Goal: Information Seeking & Learning: Find specific fact

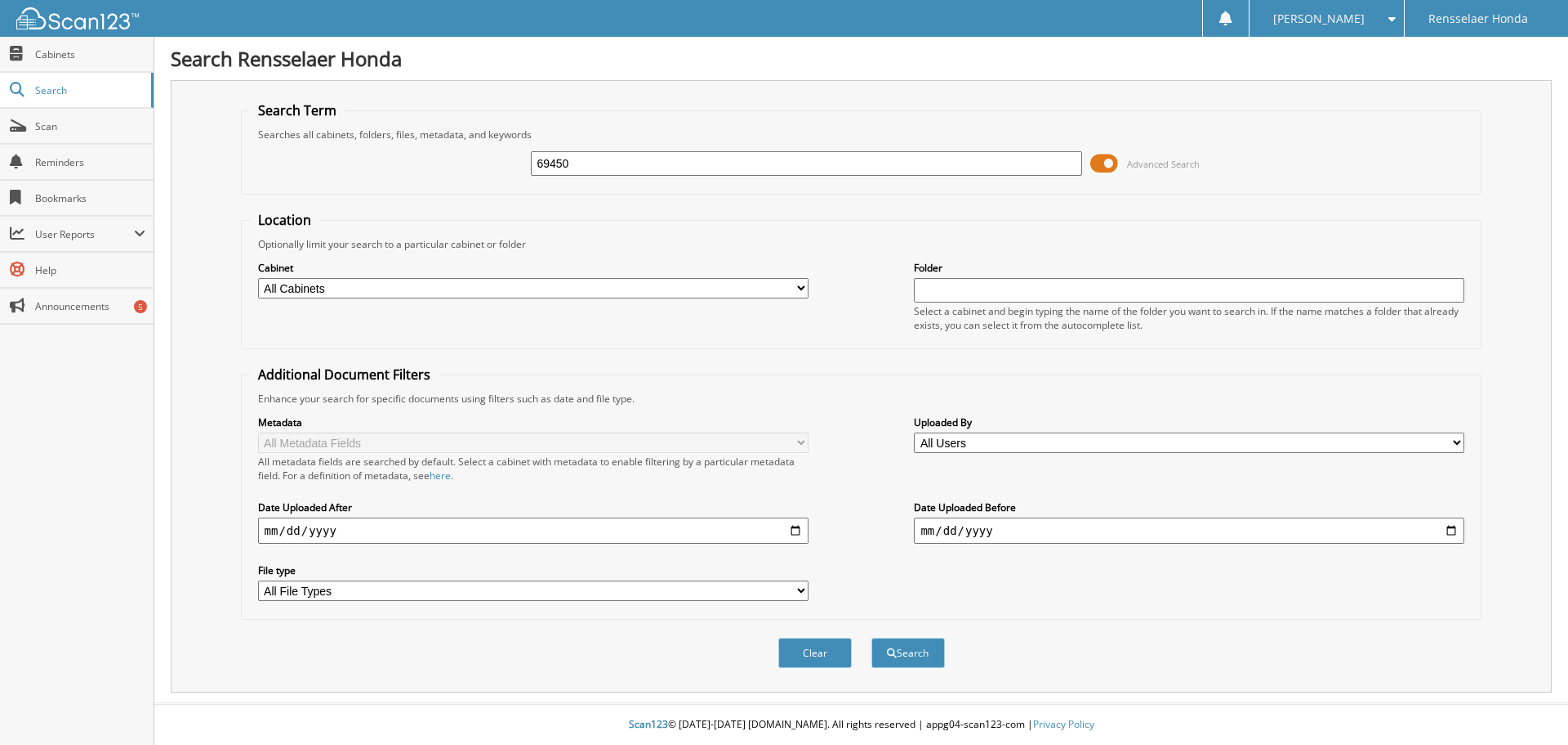
type input "69450"
click at [872, 638] on button "Search" at bounding box center [908, 652] width 74 height 30
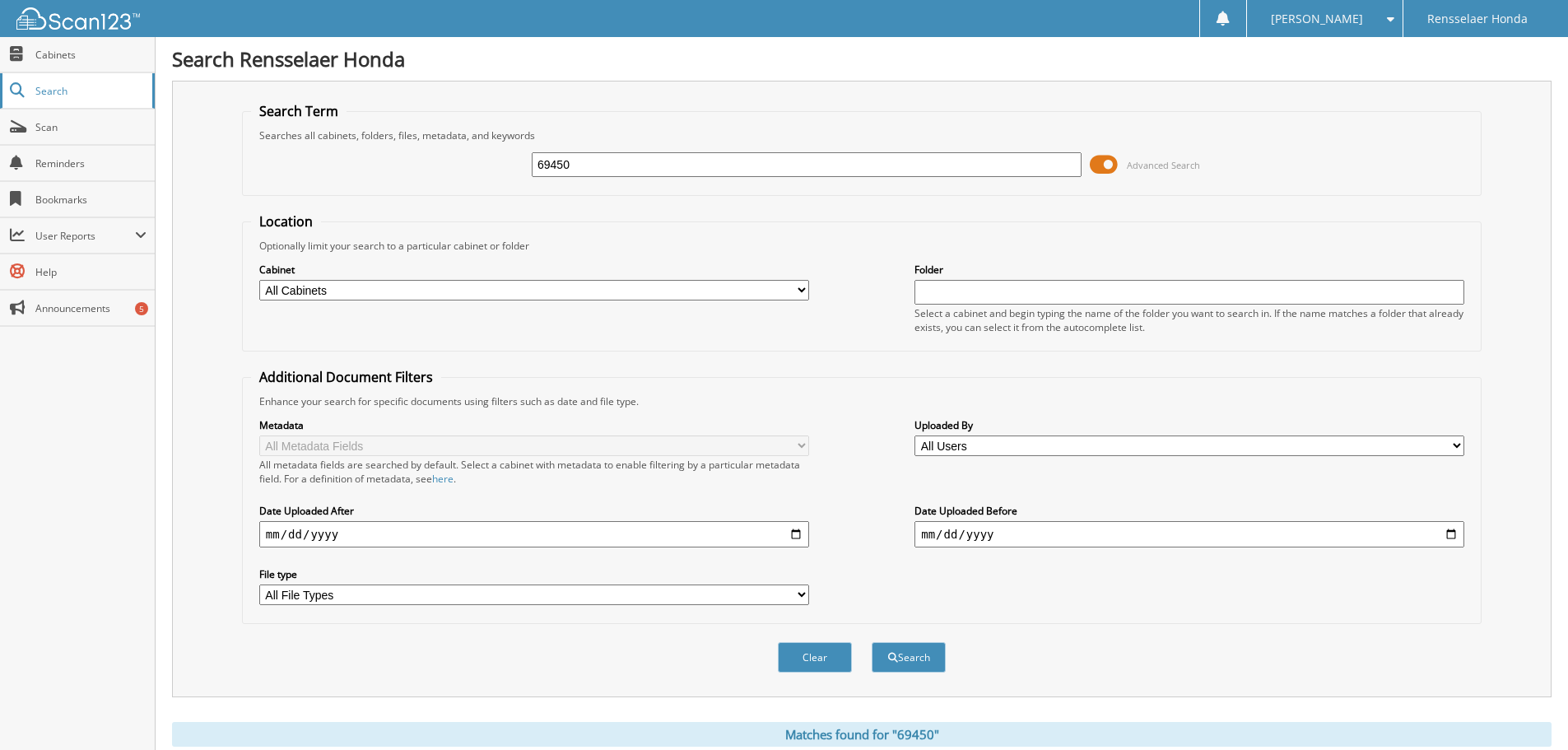
click at [30, 86] on link "Search" at bounding box center [77, 91] width 155 height 36
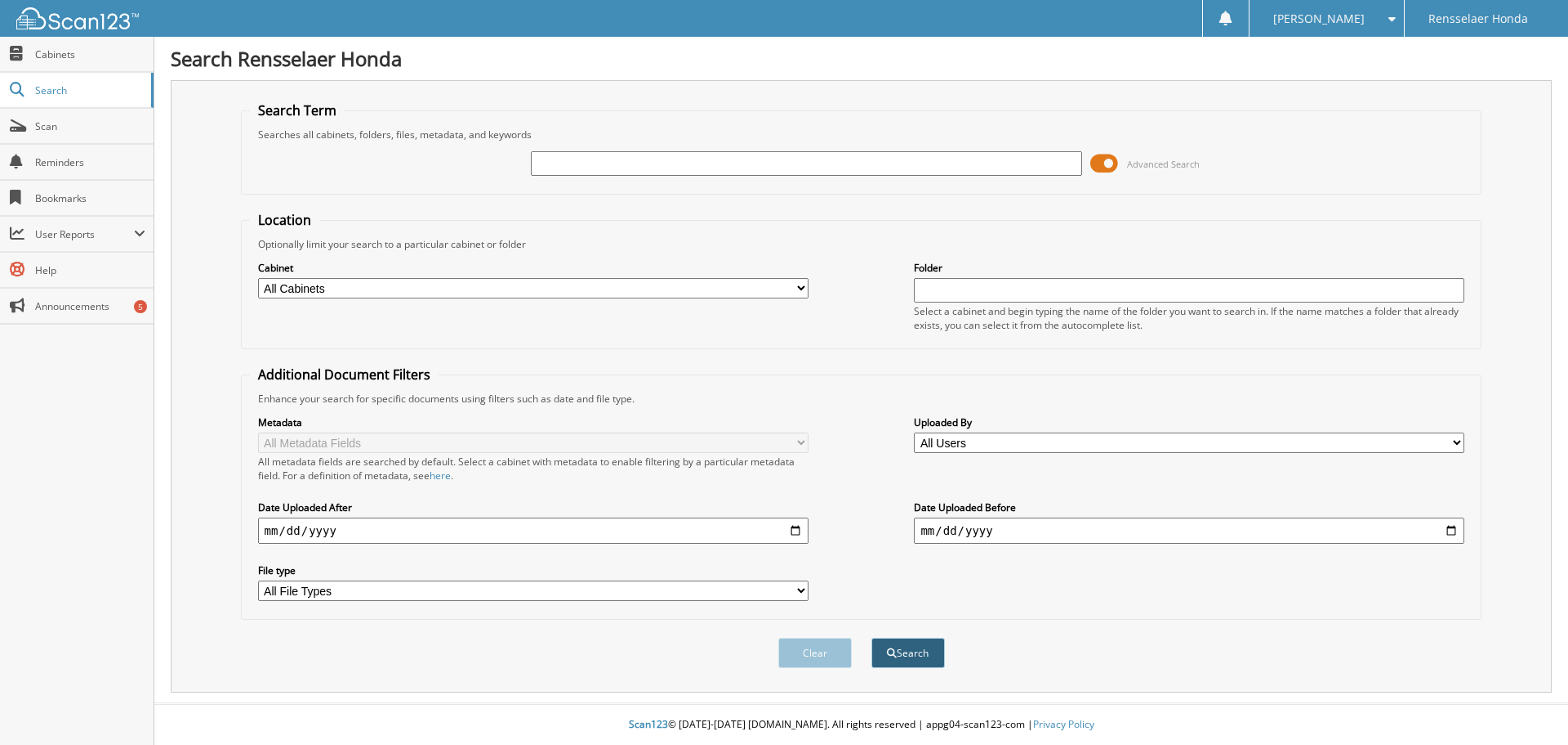
click at [883, 647] on button "Search" at bounding box center [908, 652] width 74 height 30
click at [66, 55] on span "Cabinets" at bounding box center [90, 54] width 110 height 14
type input "69450"
click at [801, 288] on select "All Cabinets ACCOUNTS PAYABLE ACV AUCTION 2022 ACV AUCTION 2023 ACV AUCTION 202…" at bounding box center [533, 288] width 550 height 20
select select "23764"
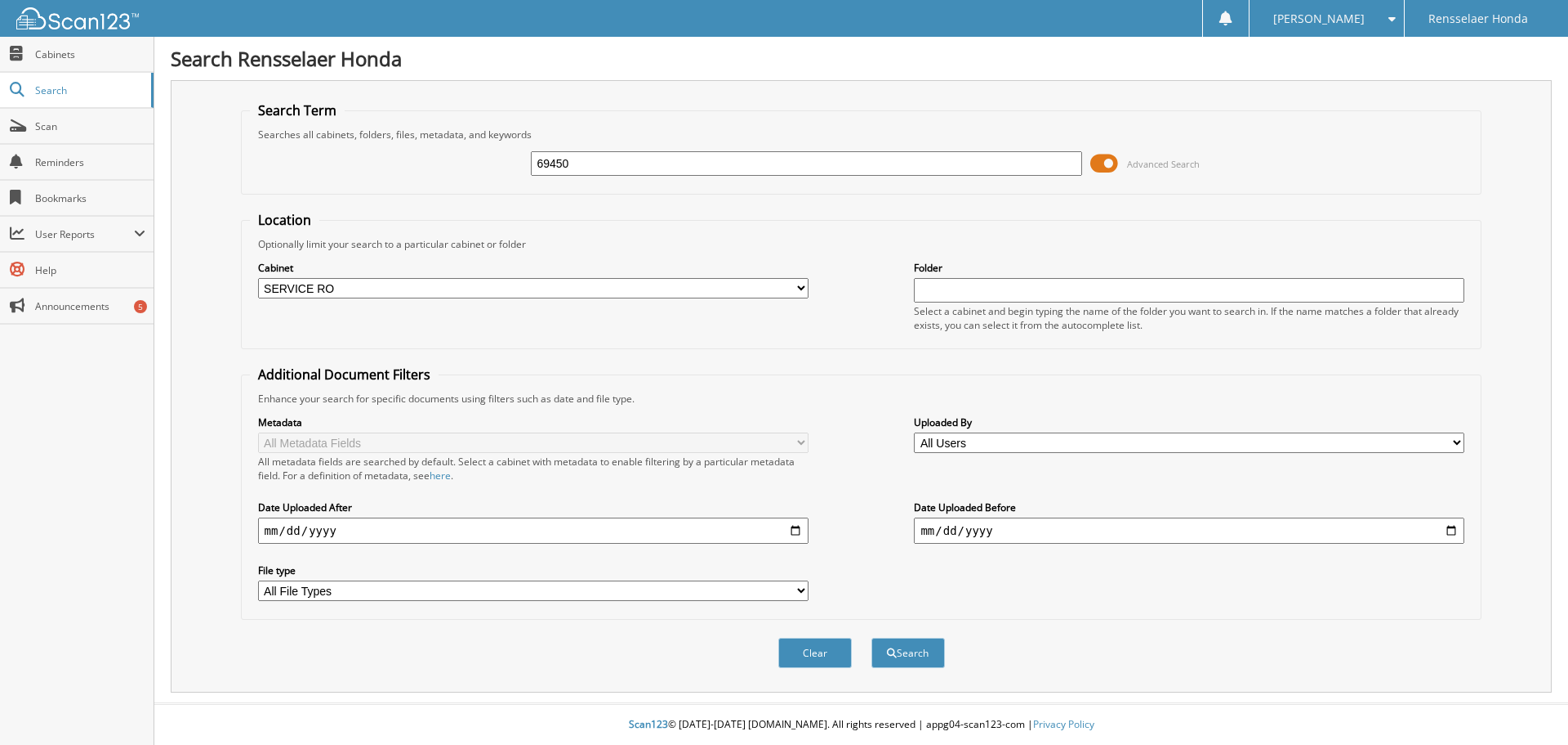
click at [258, 278] on select "All Cabinets ACCOUNTS PAYABLE ACV AUCTION 2022 ACV AUCTION 2023 ACV AUCTION 202…" at bounding box center [533, 288] width 550 height 20
click at [894, 648] on button "Search" at bounding box center [908, 652] width 74 height 30
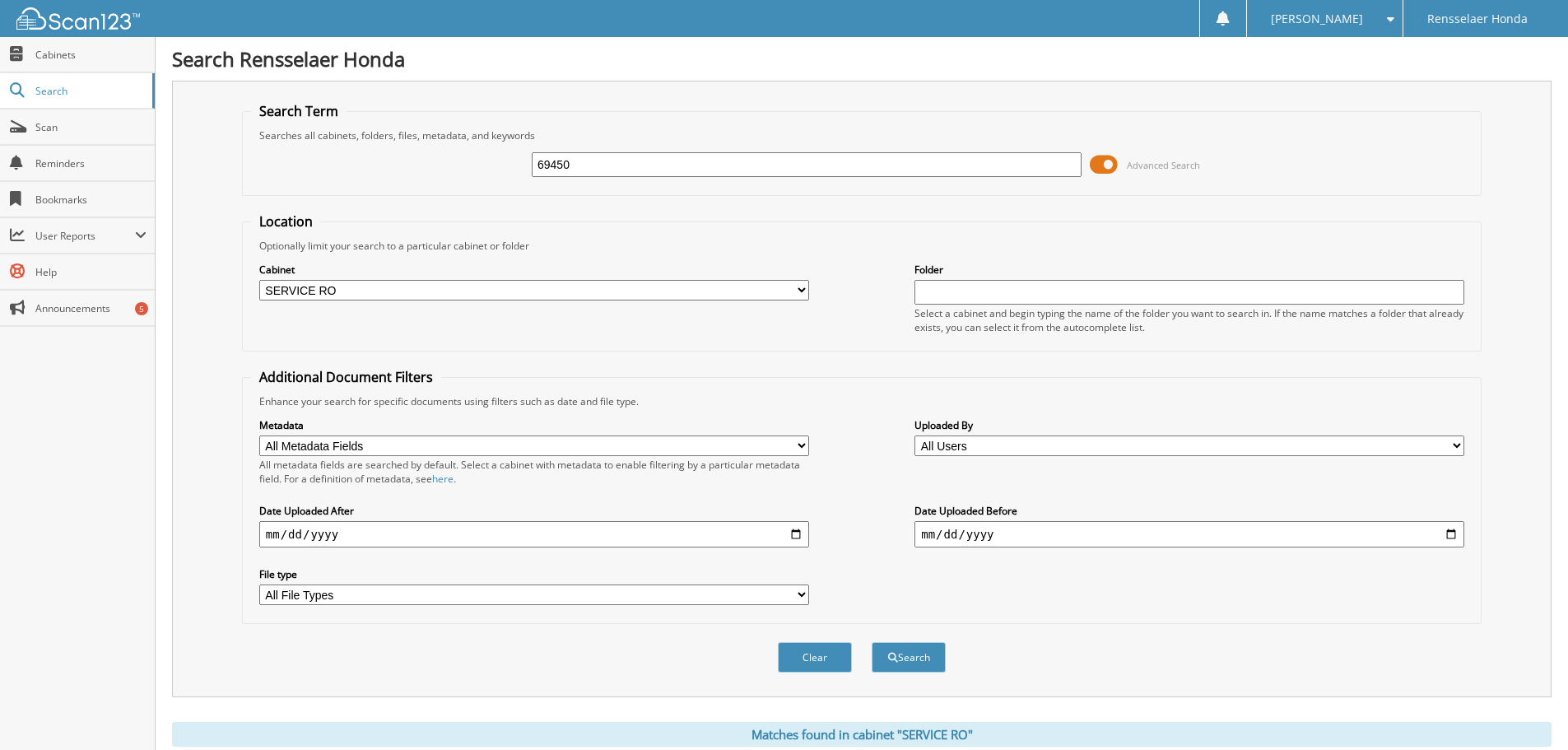
scroll to position [234, 0]
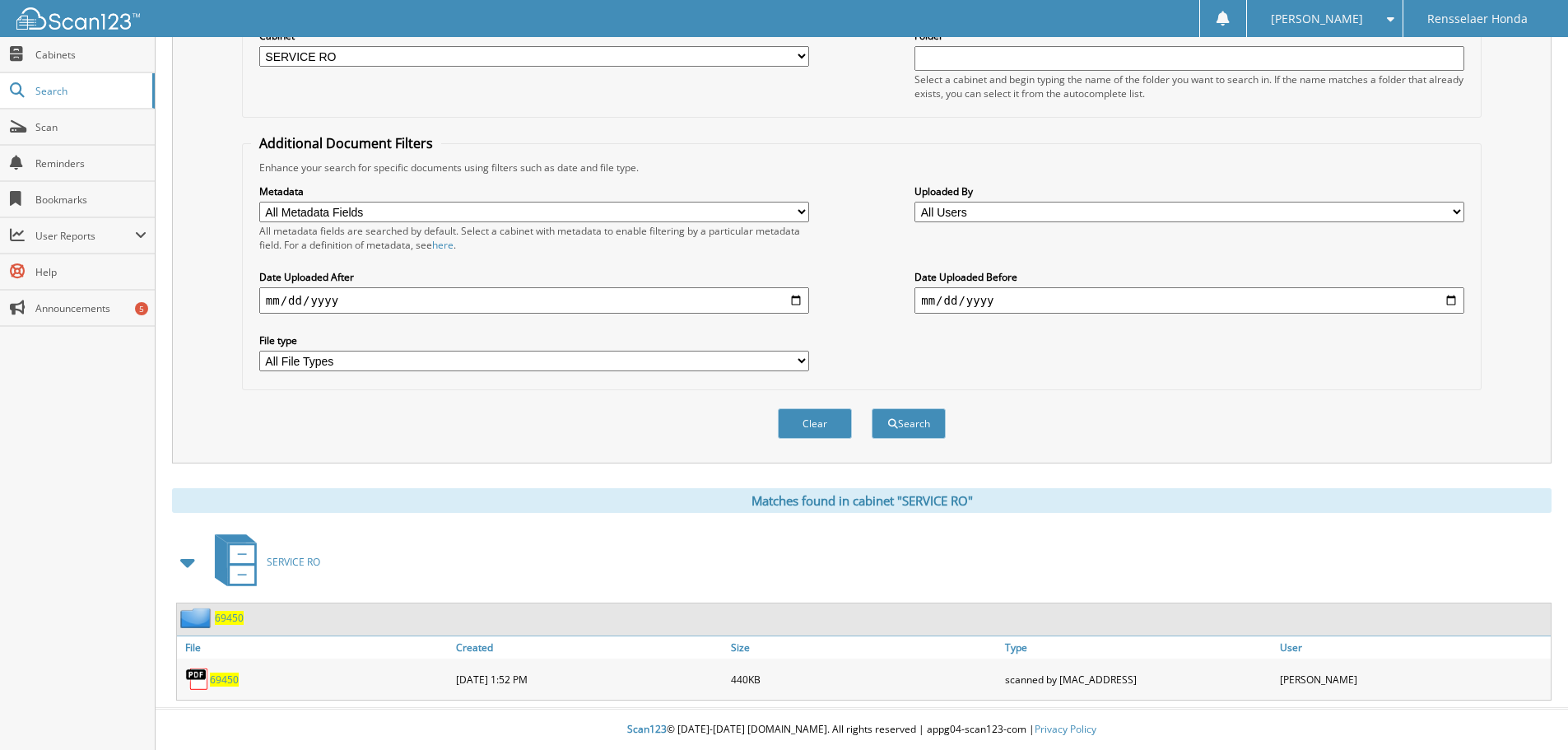
click at [216, 677] on span "69450" at bounding box center [223, 679] width 28 height 14
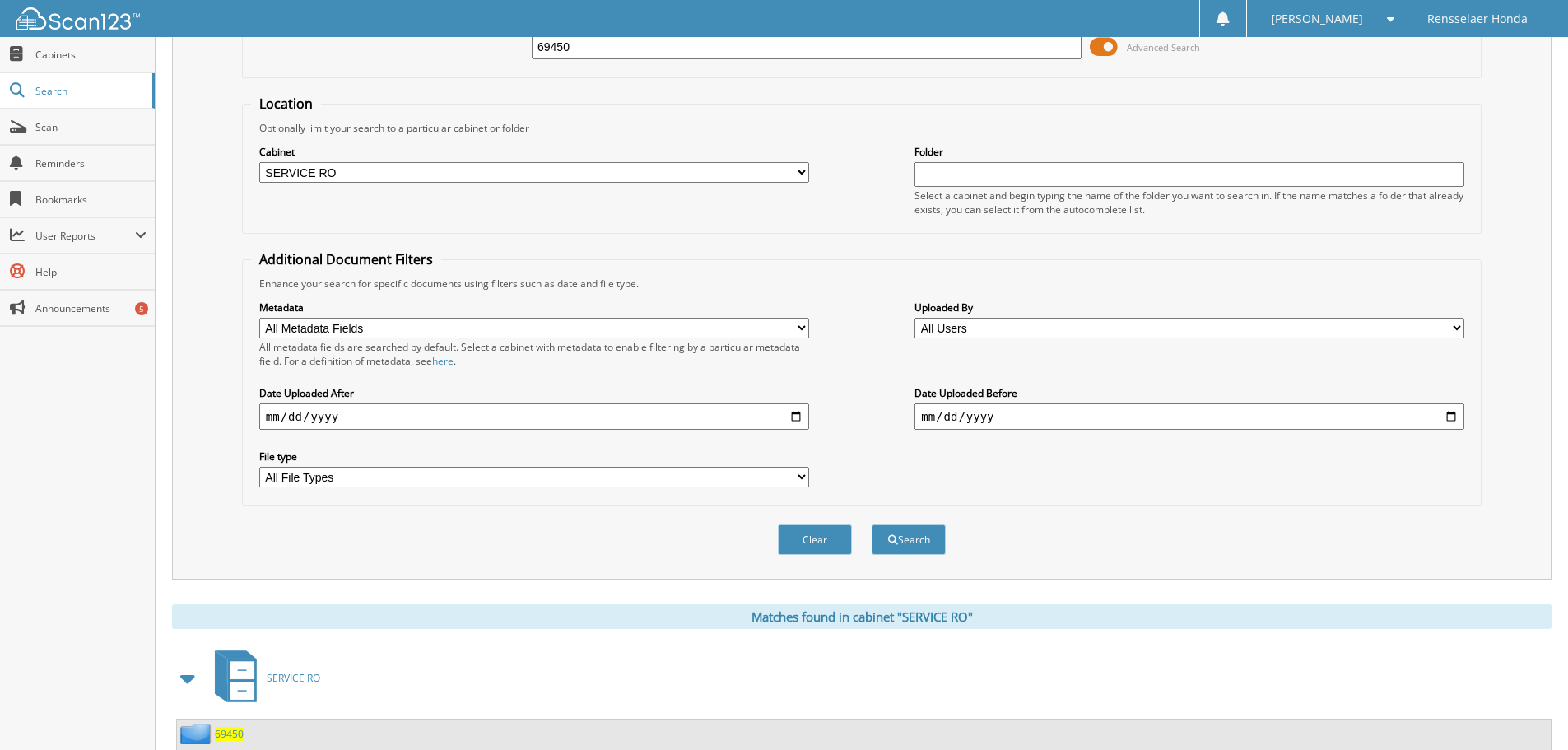
scroll to position [0, 0]
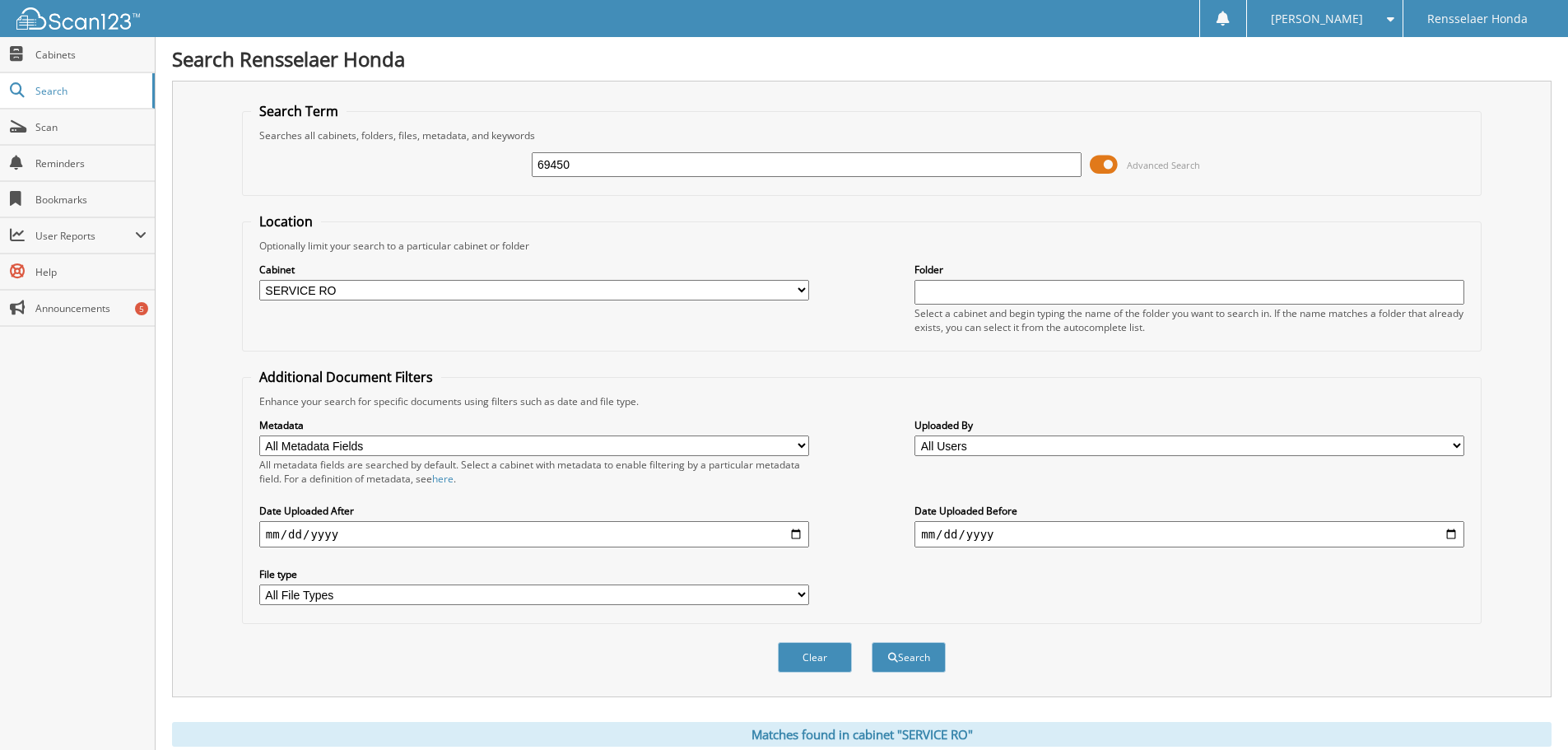
drag, startPoint x: 596, startPoint y: 160, endPoint x: 369, endPoint y: 165, distance: 227.1
click at [369, 165] on div "69450 Advanced Search" at bounding box center [861, 165] width 1221 height 45
click at [602, 161] on input "69450" at bounding box center [806, 164] width 550 height 25
drag, startPoint x: 602, startPoint y: 161, endPoint x: 372, endPoint y: 168, distance: 230.1
click at [372, 168] on div "69450 Advanced Search" at bounding box center [861, 165] width 1221 height 45
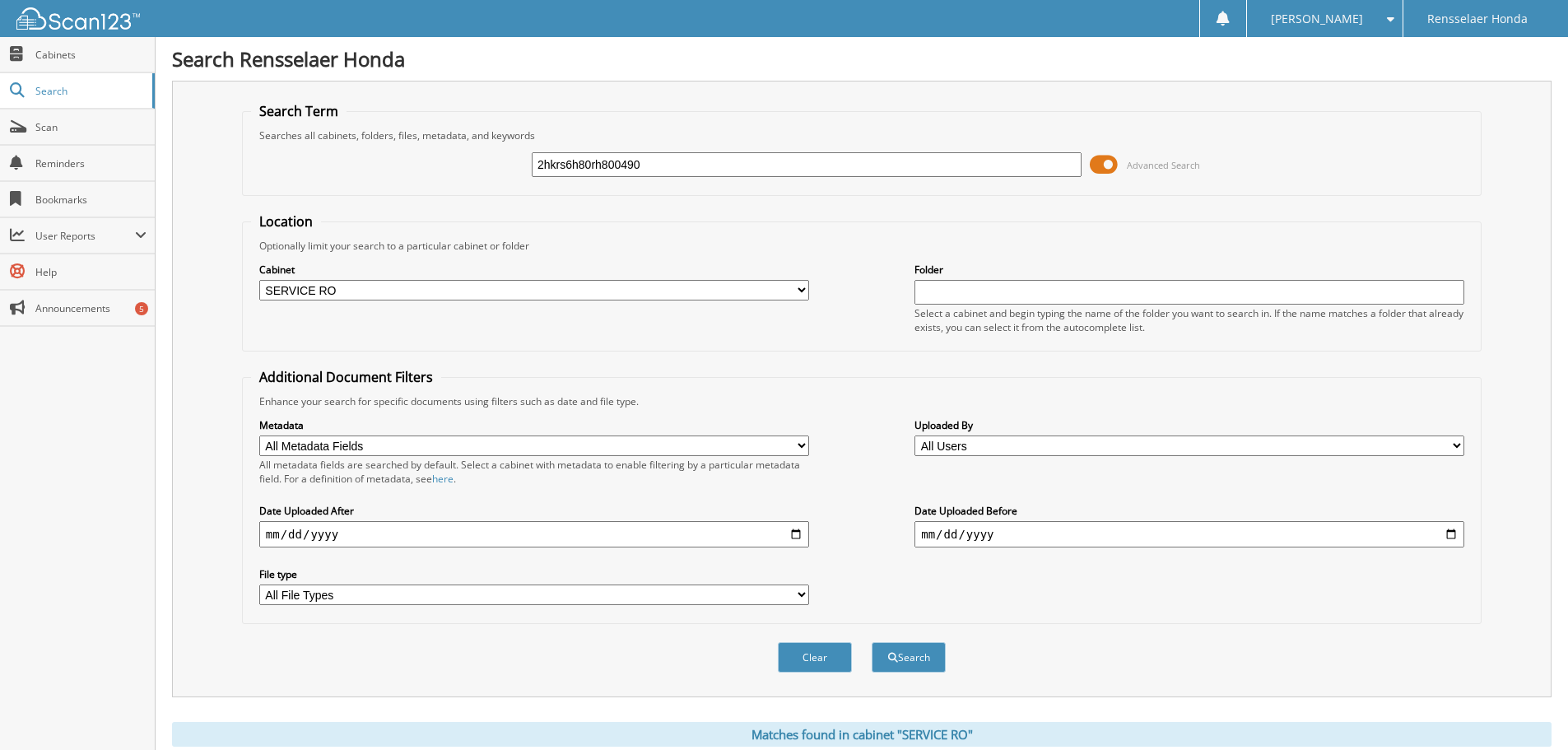
type input "2hkrs6h80rh800490"
click at [872, 642] on button "Search" at bounding box center [908, 657] width 74 height 30
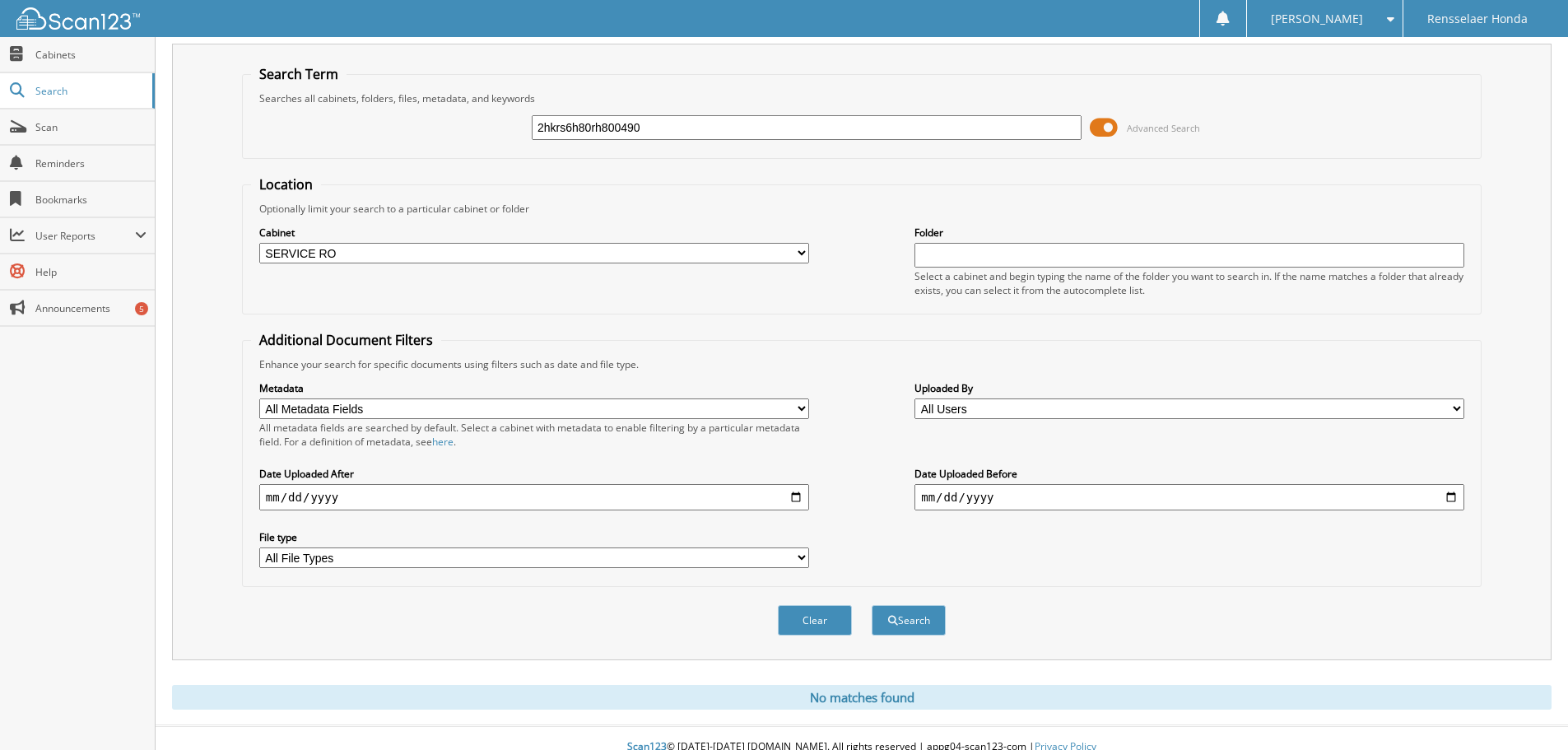
scroll to position [55, 0]
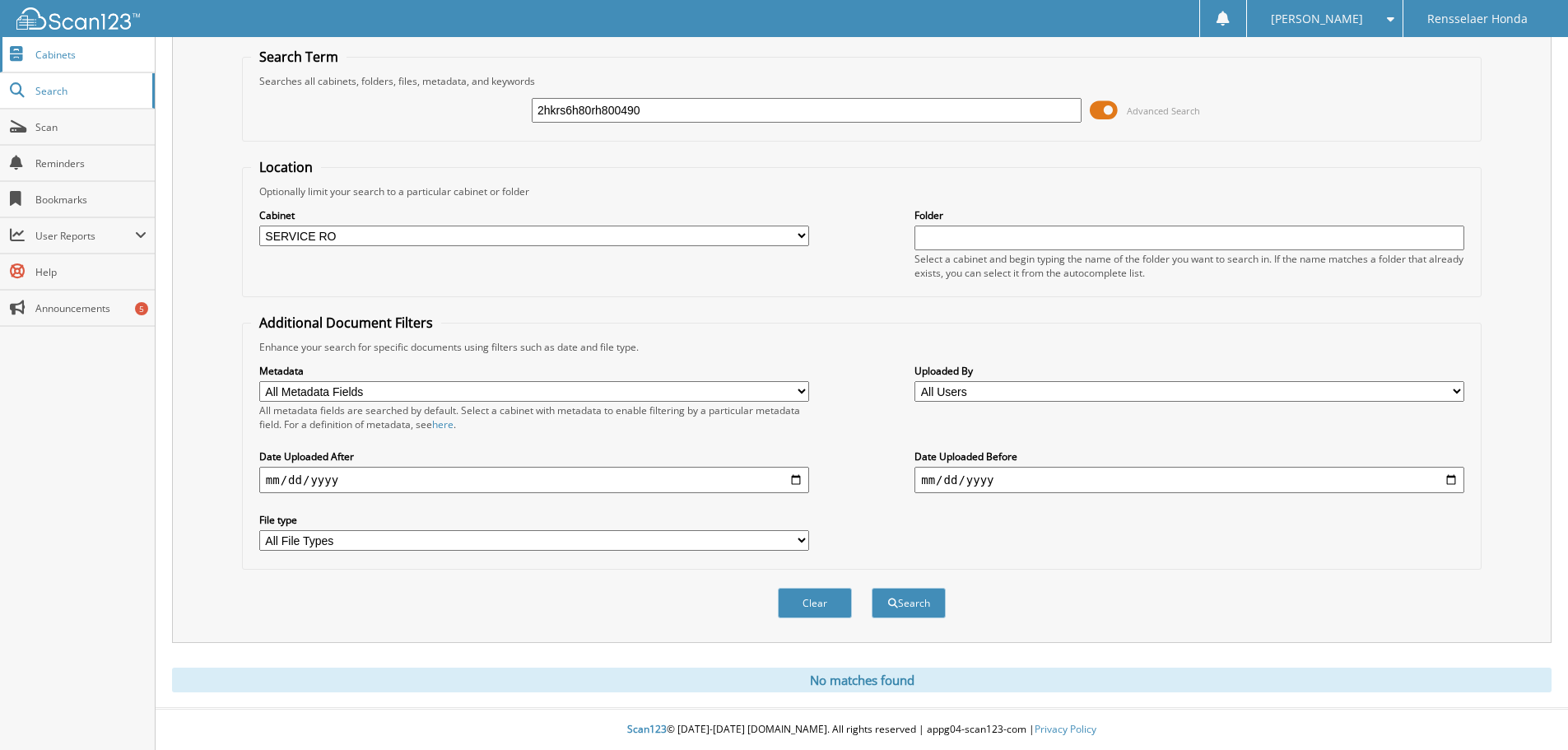
click at [67, 57] on span "Cabinets" at bounding box center [91, 54] width 111 height 14
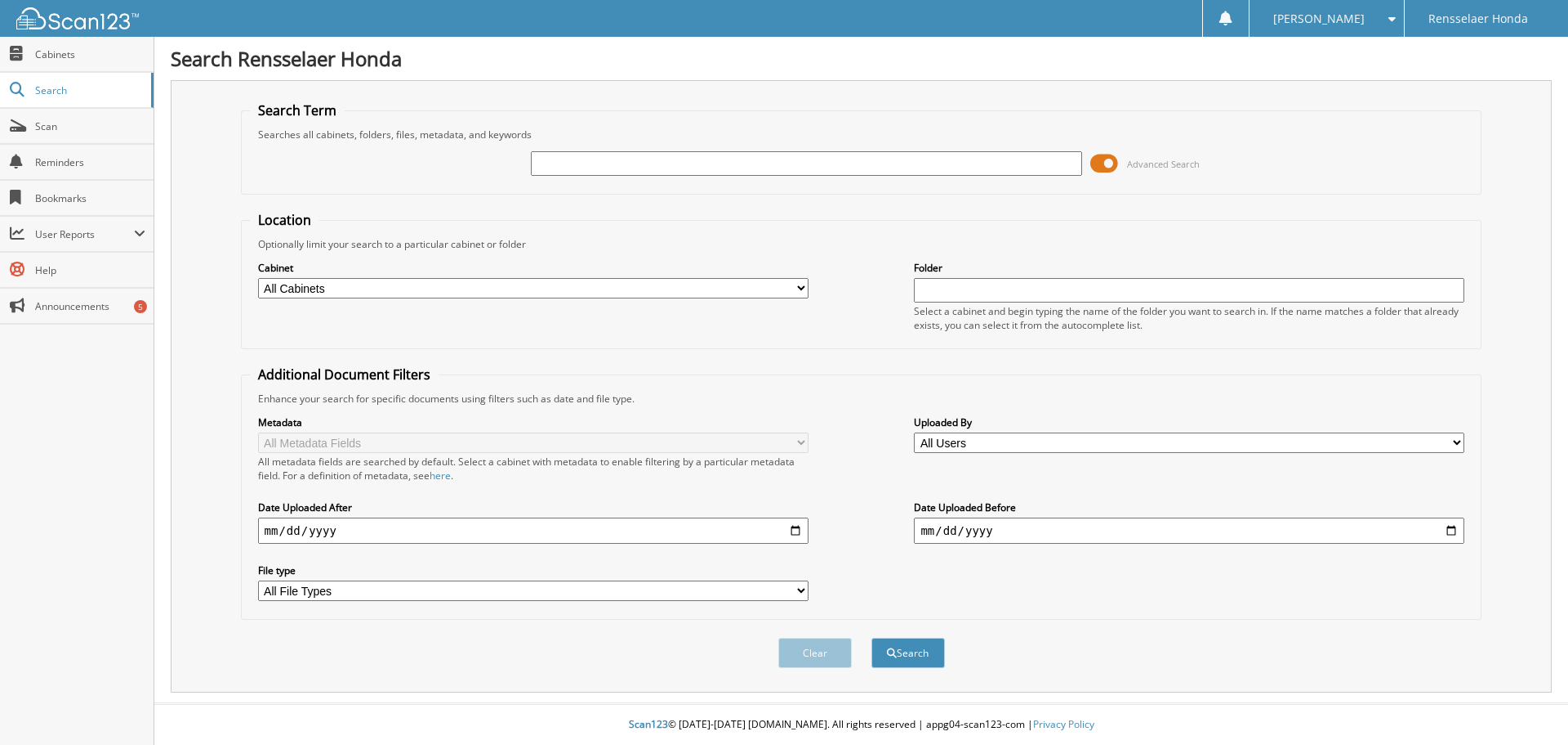
click at [623, 164] on input "text" at bounding box center [806, 163] width 550 height 25
type input "fix"
click at [872, 638] on button "Search" at bounding box center [908, 652] width 74 height 30
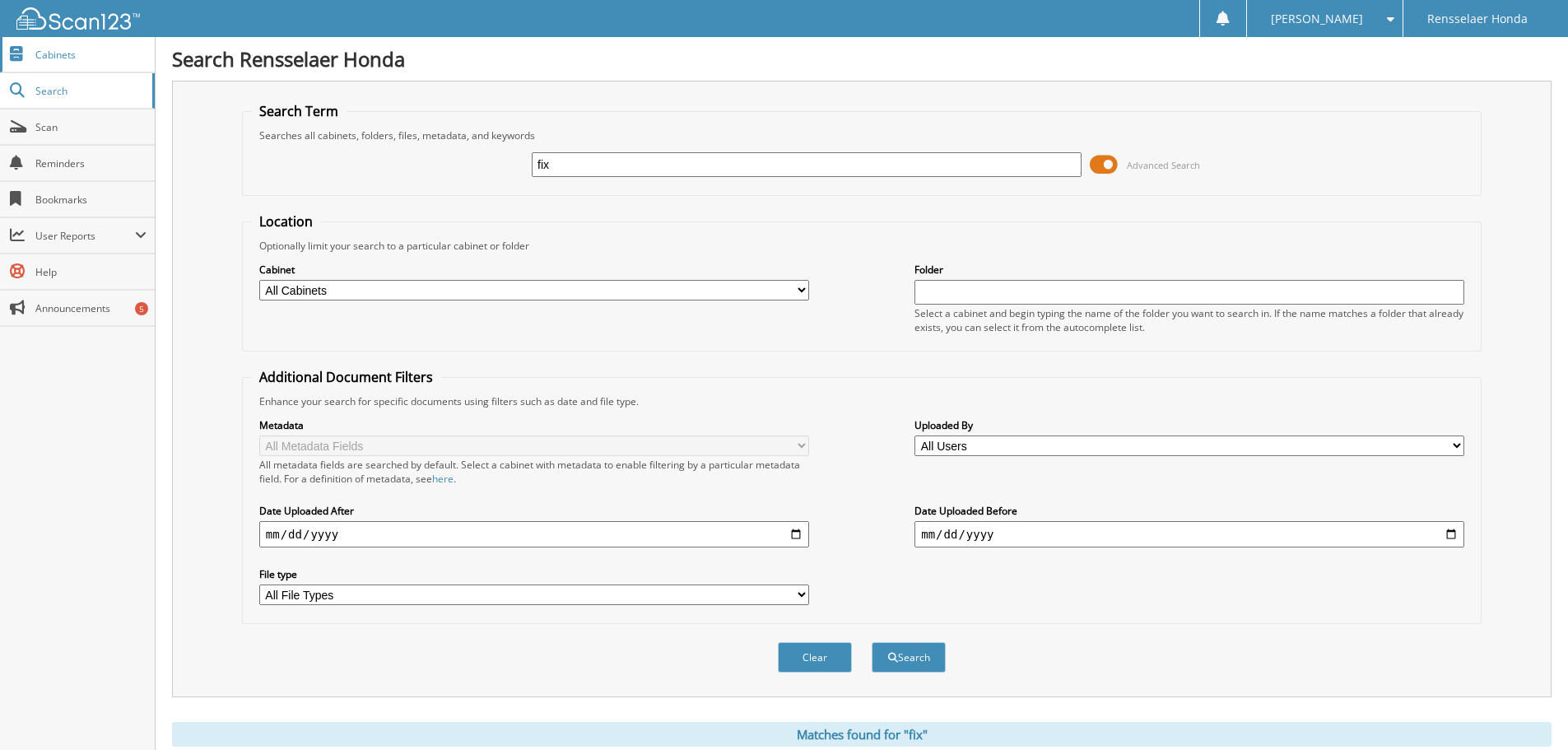
click at [47, 53] on span "Cabinets" at bounding box center [91, 54] width 111 height 14
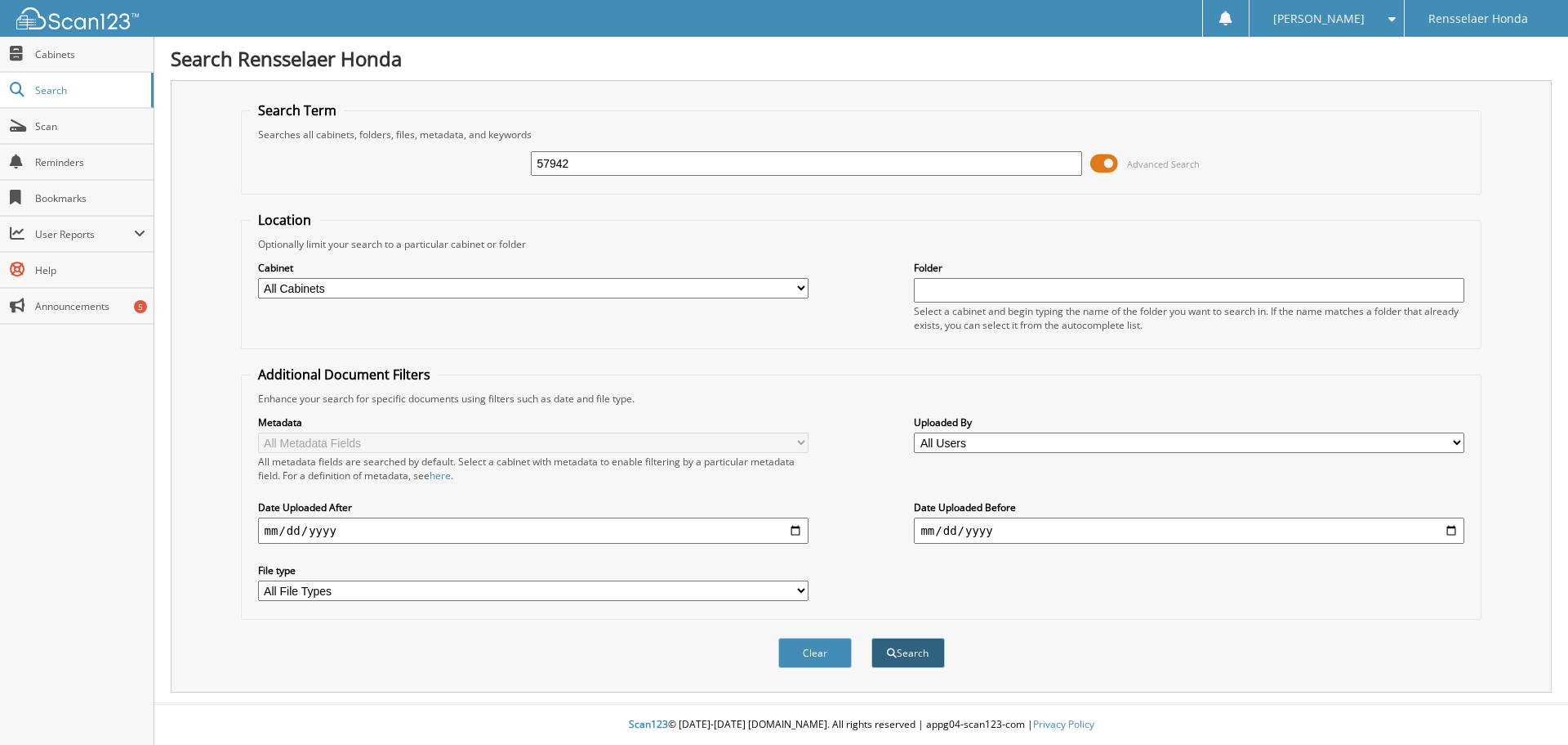
type input "57942"
click at [897, 660] on button "Search" at bounding box center [908, 652] width 74 height 30
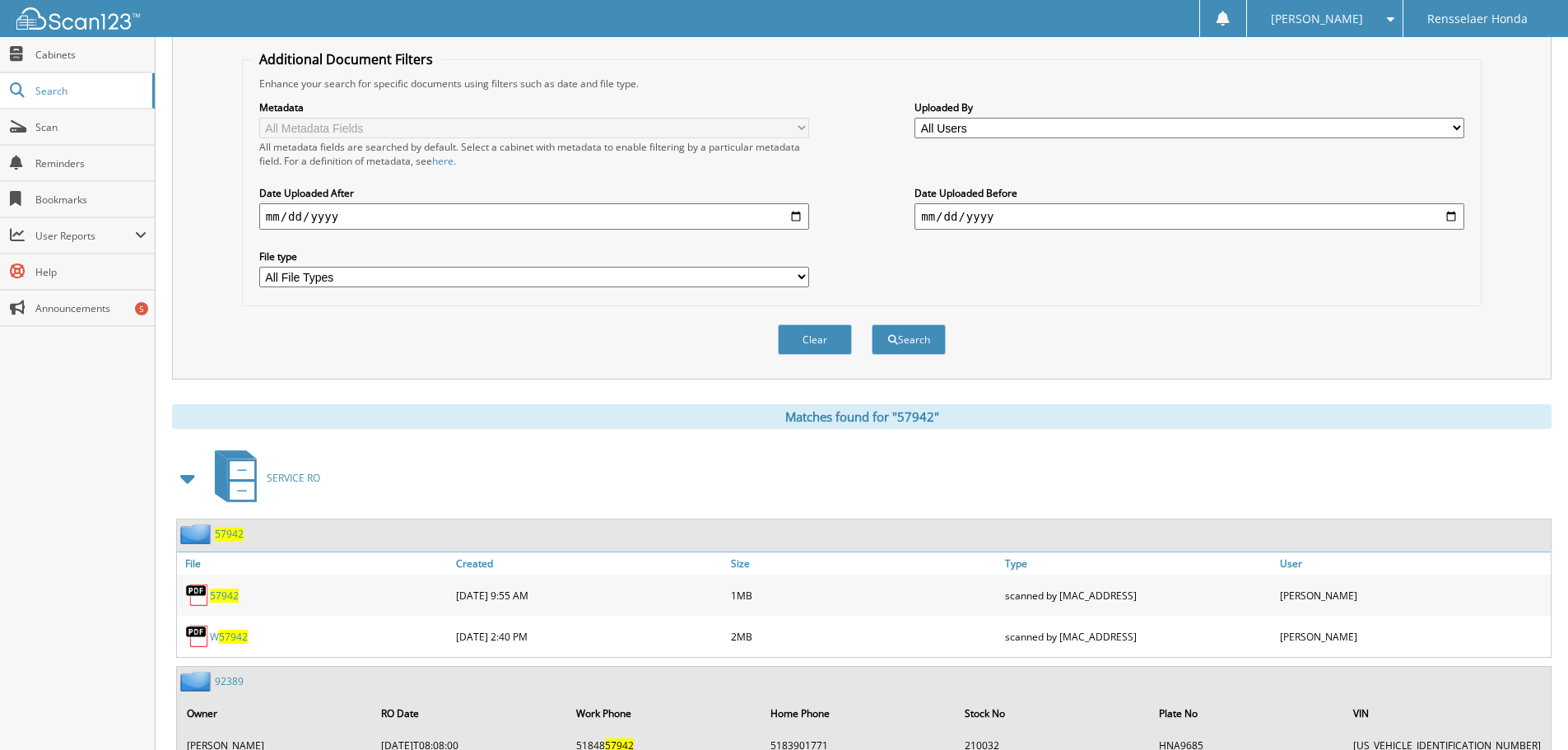
scroll to position [329, 0]
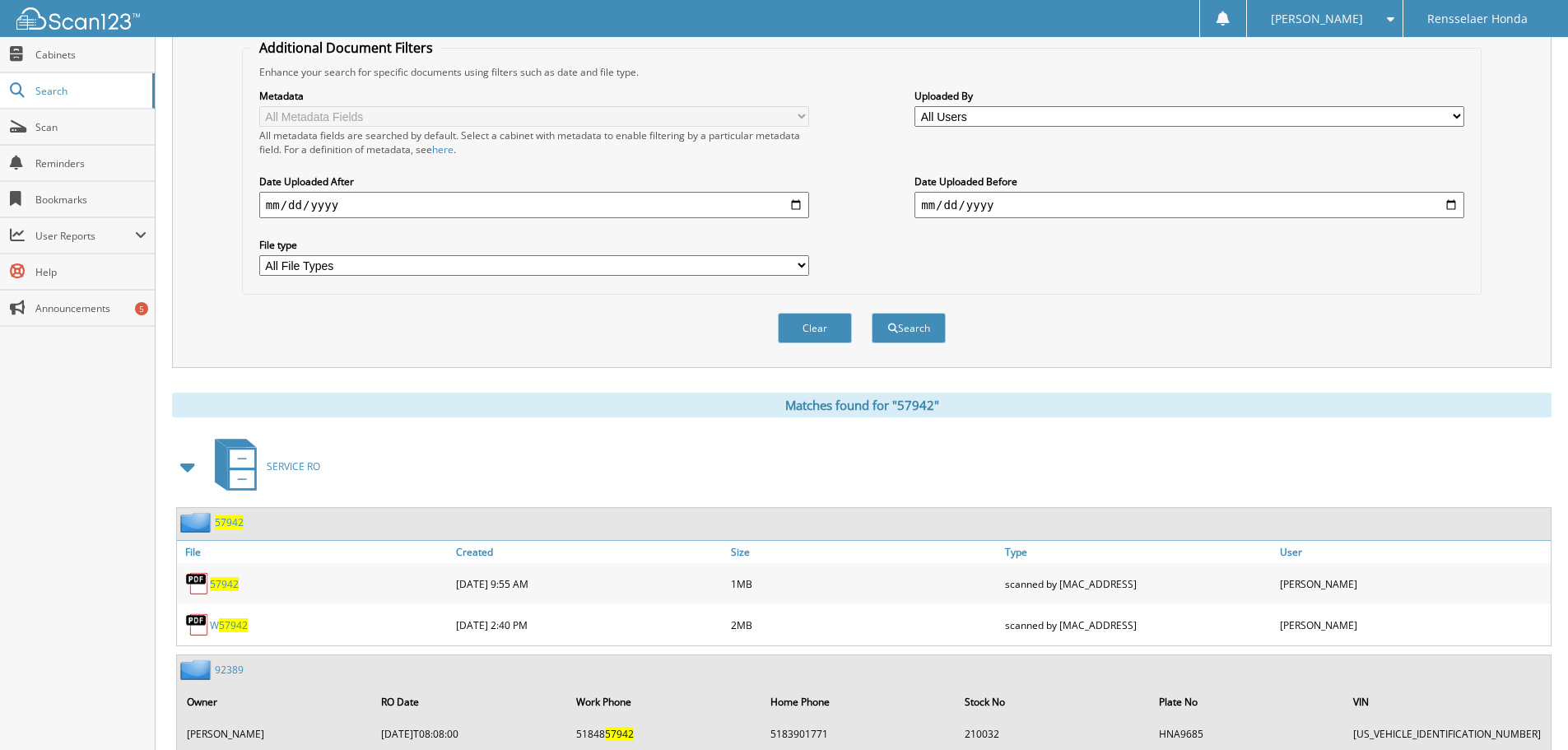
click at [194, 577] on img at bounding box center [197, 583] width 25 height 25
click at [220, 590] on span "57942" at bounding box center [223, 584] width 28 height 14
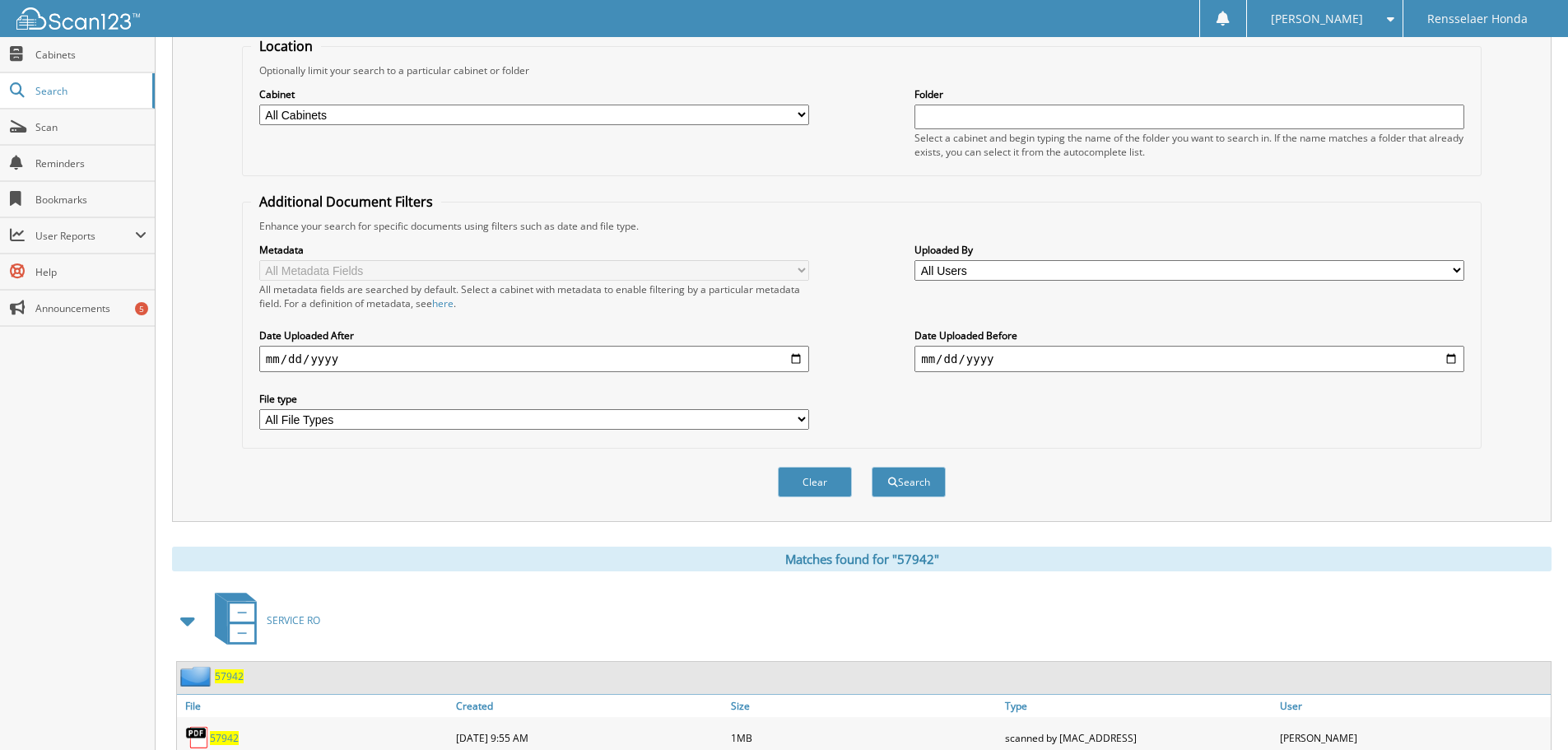
scroll to position [0, 0]
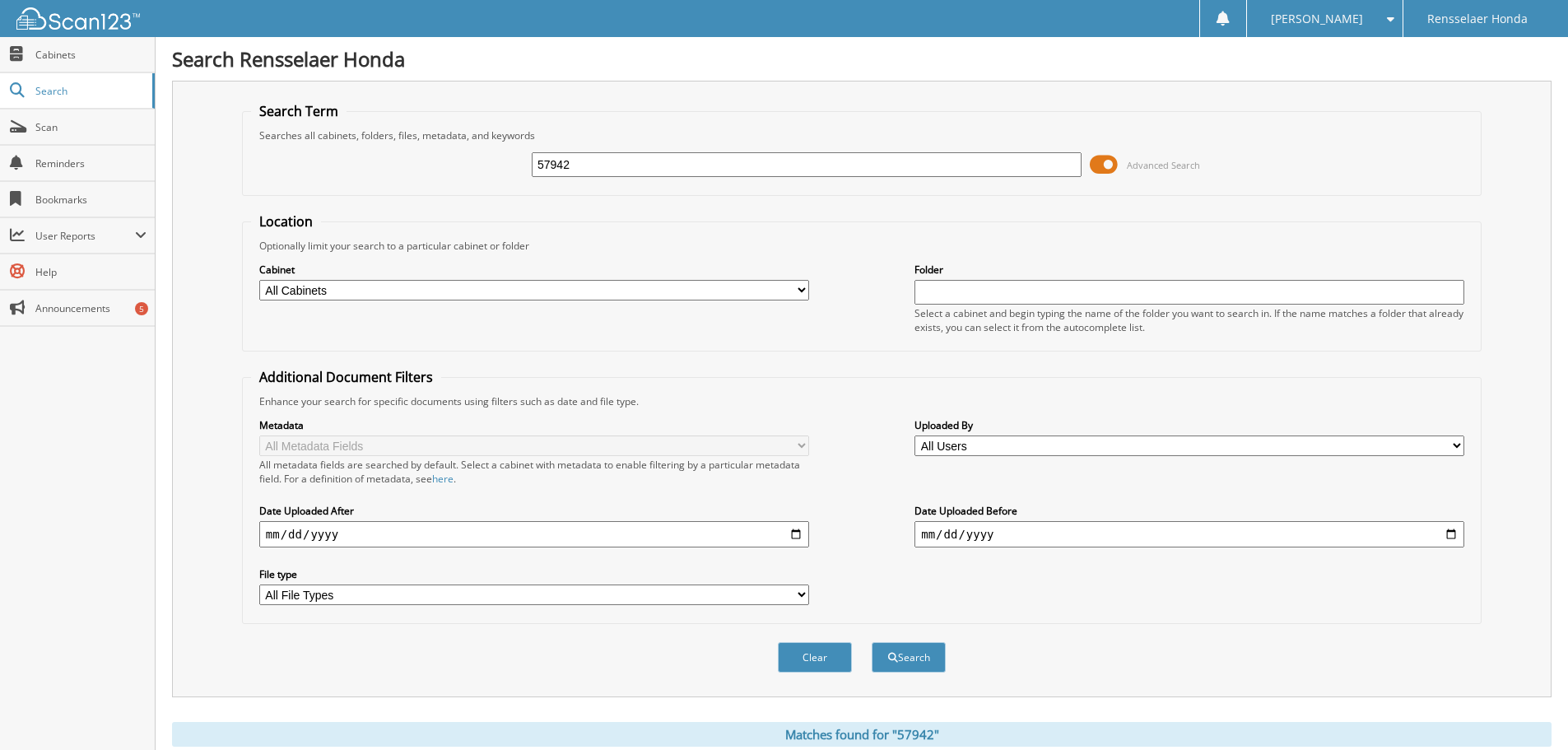
drag, startPoint x: 609, startPoint y: 158, endPoint x: 370, endPoint y: 190, distance: 241.1
click at [370, 190] on fieldset "Search Term Searches all cabinets, folders, files, metadata, and keywords 57942…" at bounding box center [862, 149] width 1240 height 94
type input "49887"
click at [872, 642] on button "Search" at bounding box center [908, 657] width 74 height 30
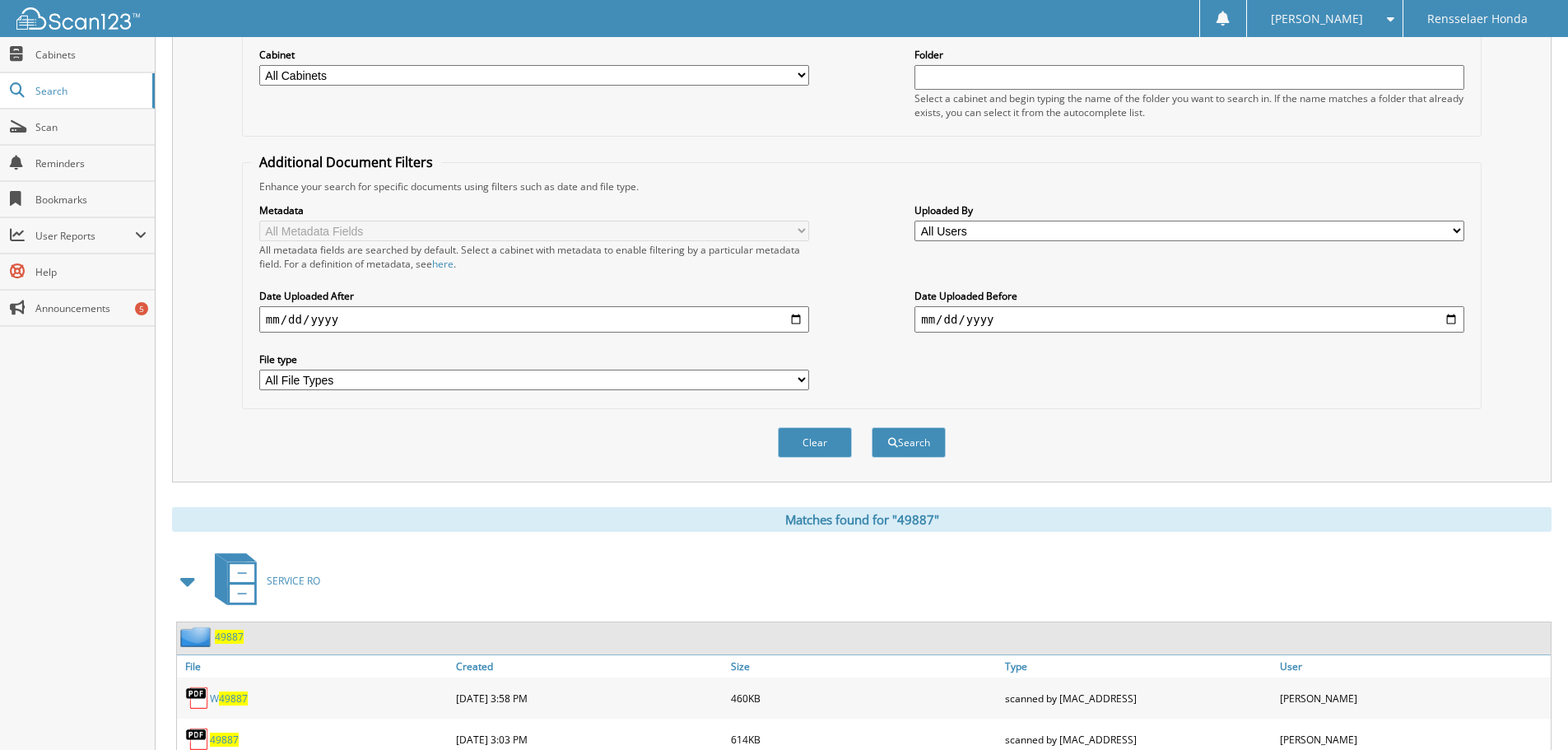
scroll to position [275, 0]
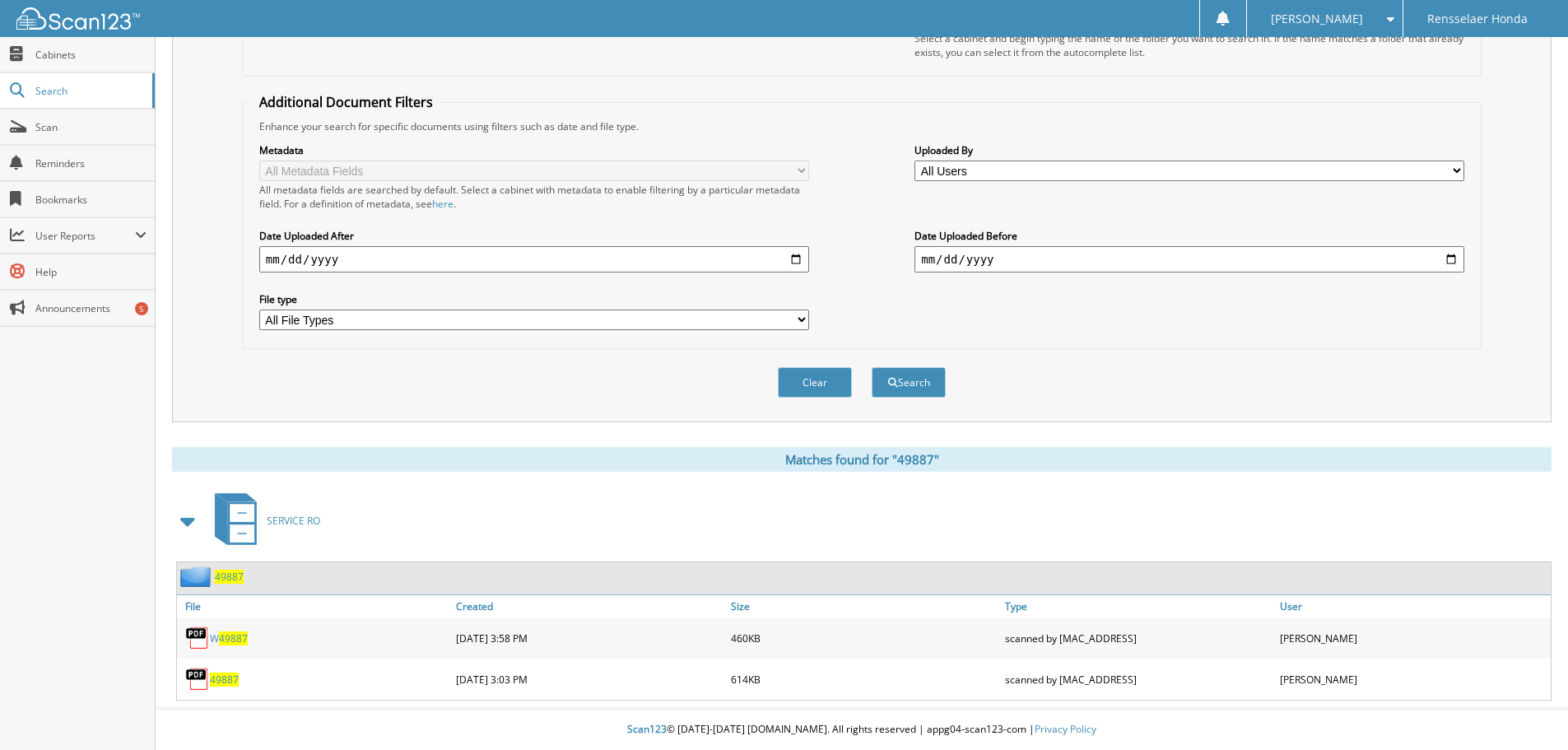
click at [224, 680] on span "49887" at bounding box center [223, 679] width 28 height 14
